Goal: Transaction & Acquisition: Purchase product/service

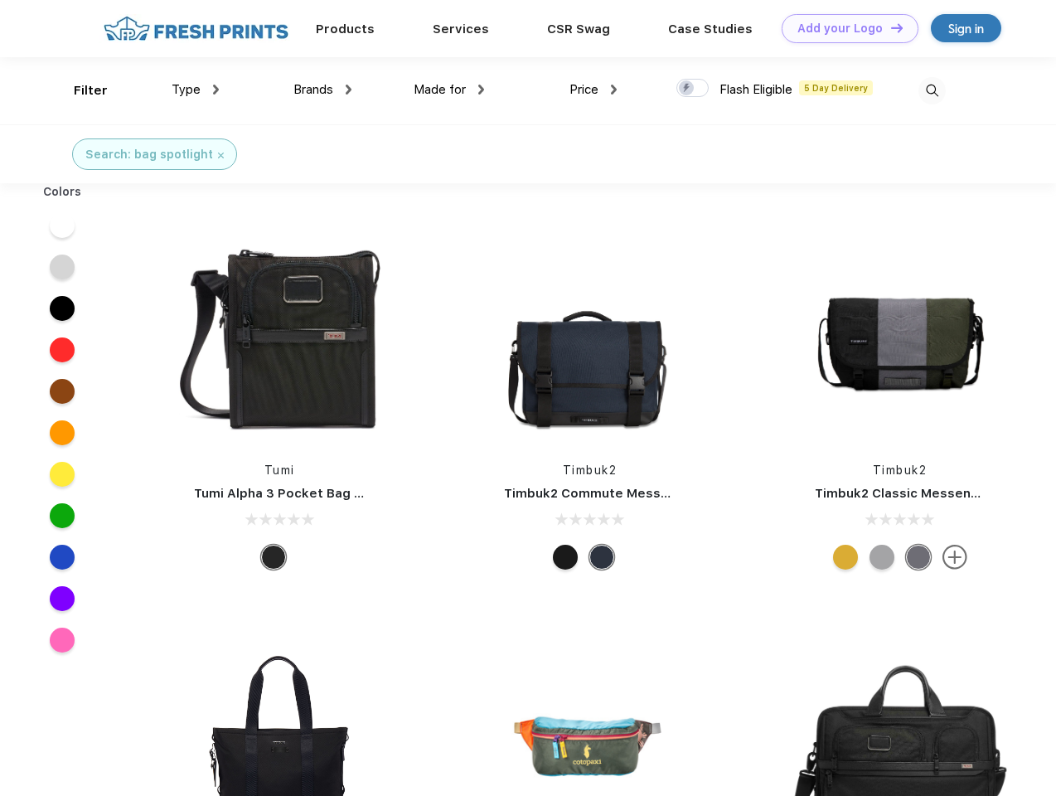
click at [844, 28] on link "Add your Logo Design Tool" at bounding box center [850, 28] width 137 height 29
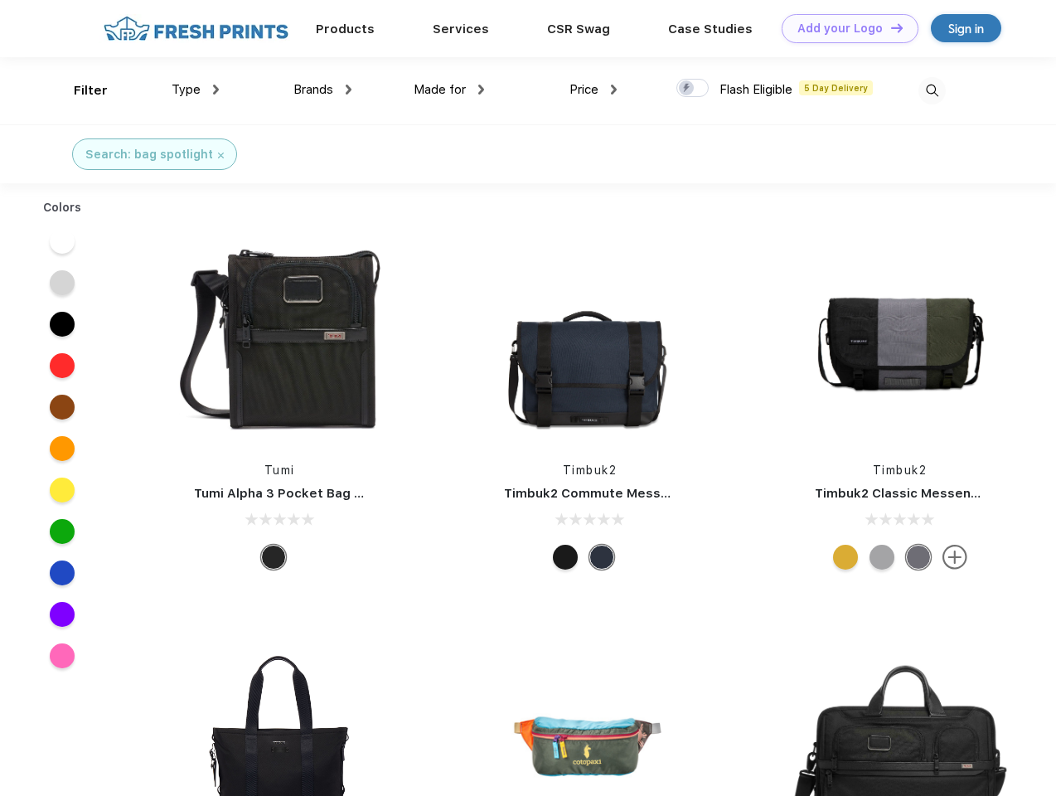
click at [0, 0] on div "Design Tool" at bounding box center [0, 0] width 0 height 0
click at [890, 27] on link "Add your Logo Design Tool" at bounding box center [850, 28] width 137 height 29
click at [80, 90] on div "Filter" at bounding box center [91, 90] width 34 height 19
click at [196, 90] on span "Type" at bounding box center [186, 89] width 29 height 15
click at [323, 90] on span "Brands" at bounding box center [314, 89] width 40 height 15
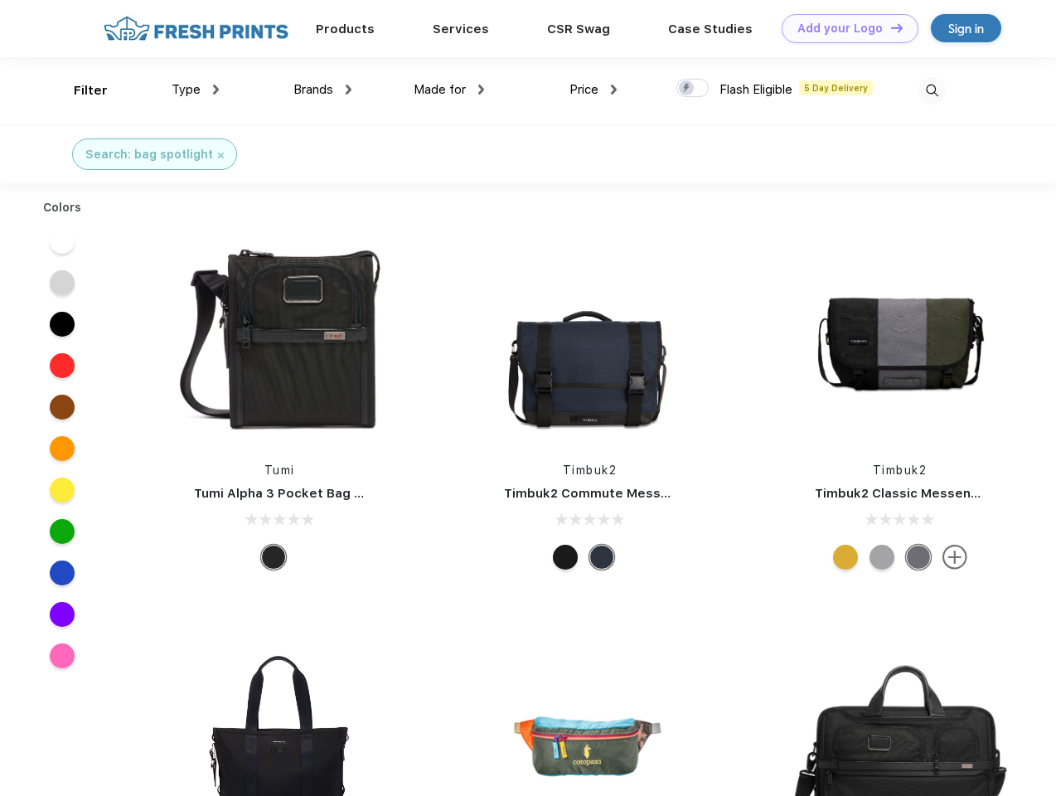
click at [449, 90] on span "Made for" at bounding box center [440, 89] width 52 height 15
click at [594, 90] on span "Price" at bounding box center [584, 89] width 29 height 15
click at [693, 89] on div at bounding box center [693, 88] width 32 height 18
click at [687, 89] on input "checkbox" at bounding box center [682, 83] width 11 height 11
click at [932, 90] on img at bounding box center [932, 90] width 27 height 27
